Goal: Find specific page/section: Find specific page/section

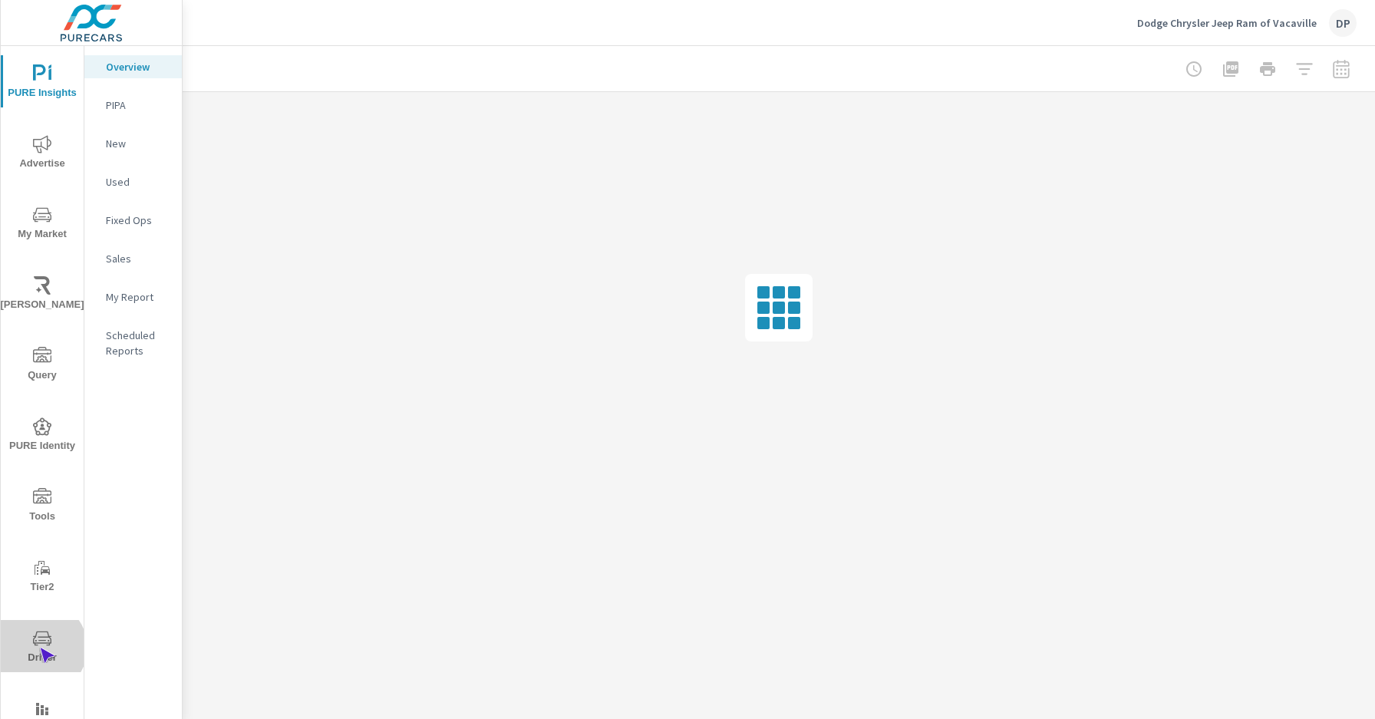
click at [39, 648] on span "Driver" at bounding box center [42, 648] width 74 height 38
